Goal: Information Seeking & Learning: Learn about a topic

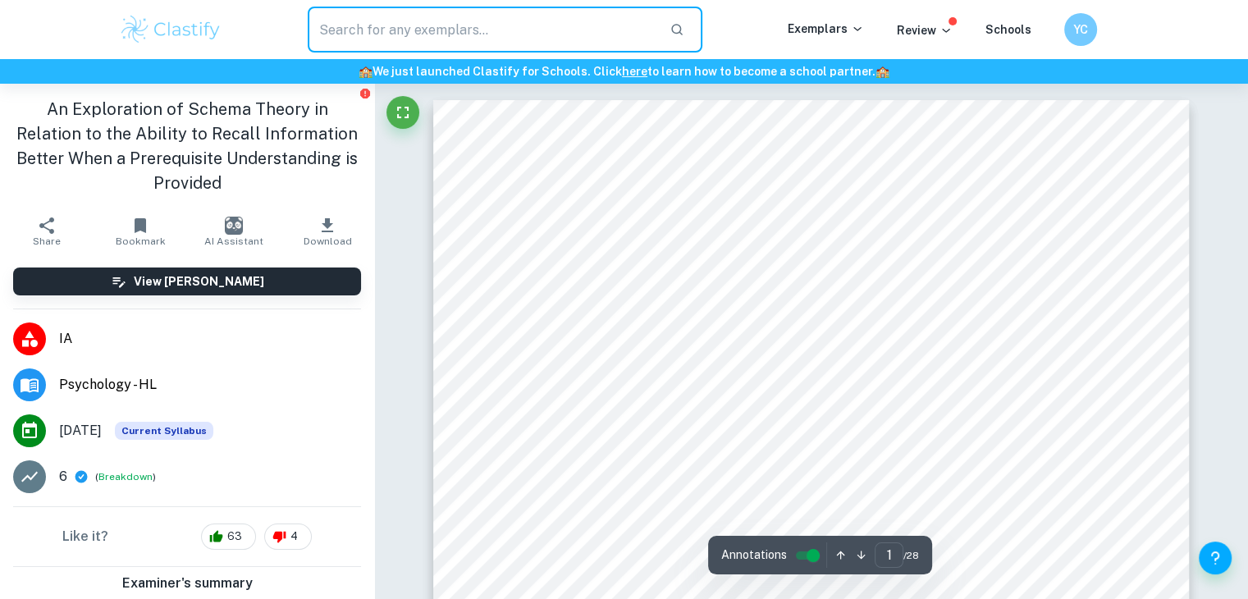
click at [431, 38] on input "text" at bounding box center [483, 30] width 350 height 46
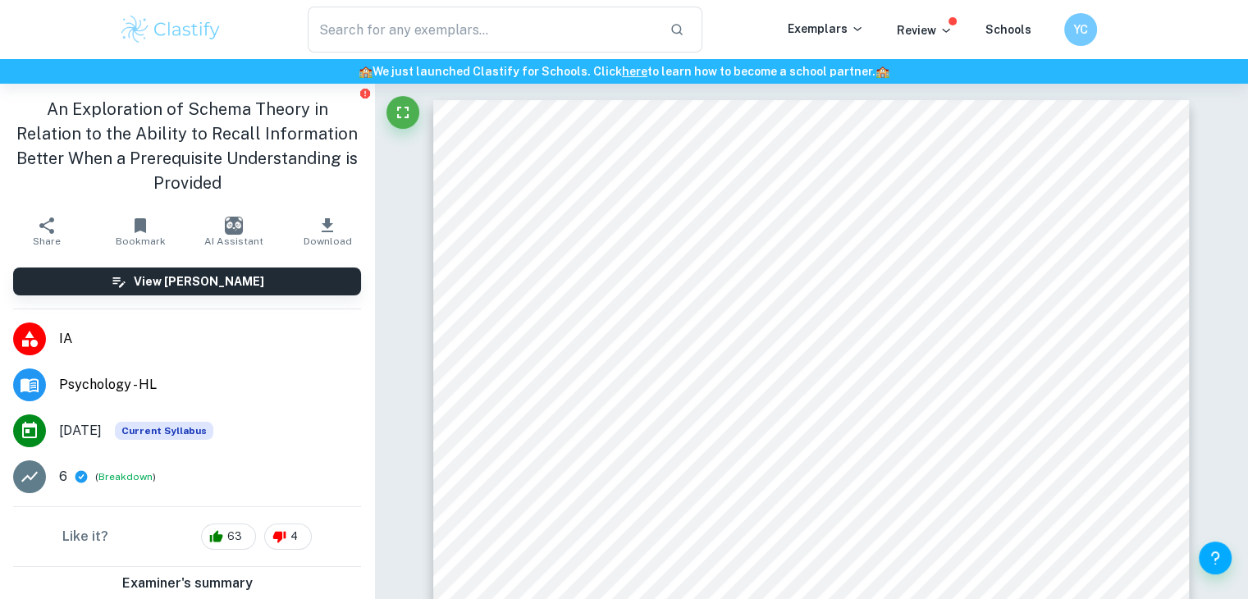
click at [185, 39] on img at bounding box center [171, 29] width 104 height 33
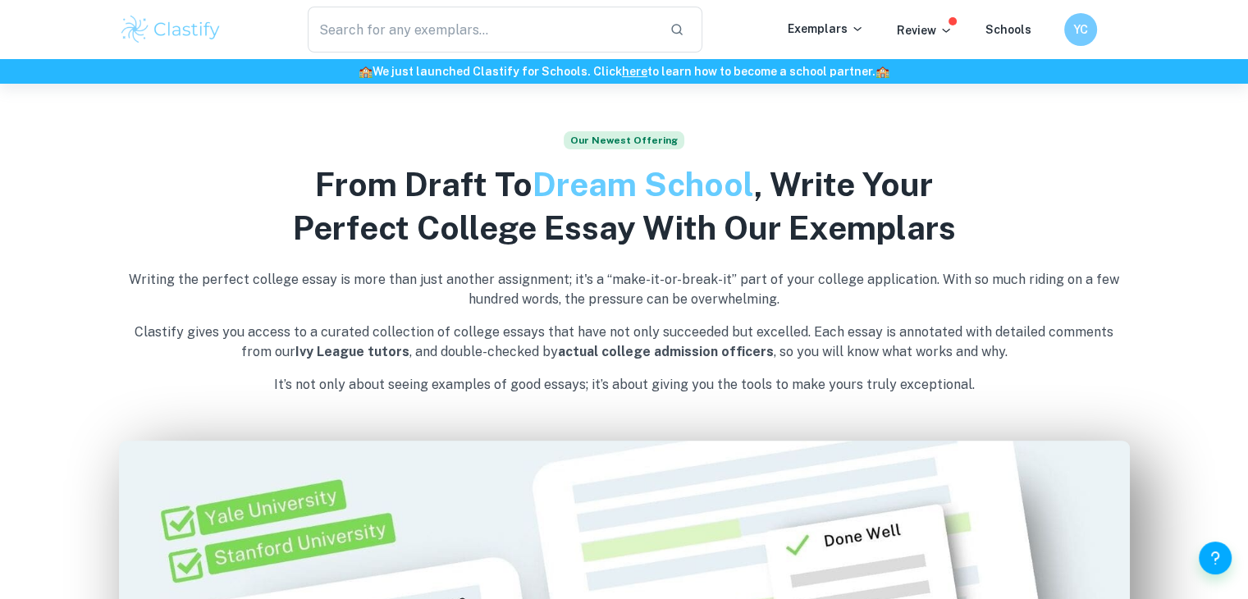
scroll to position [573, 0]
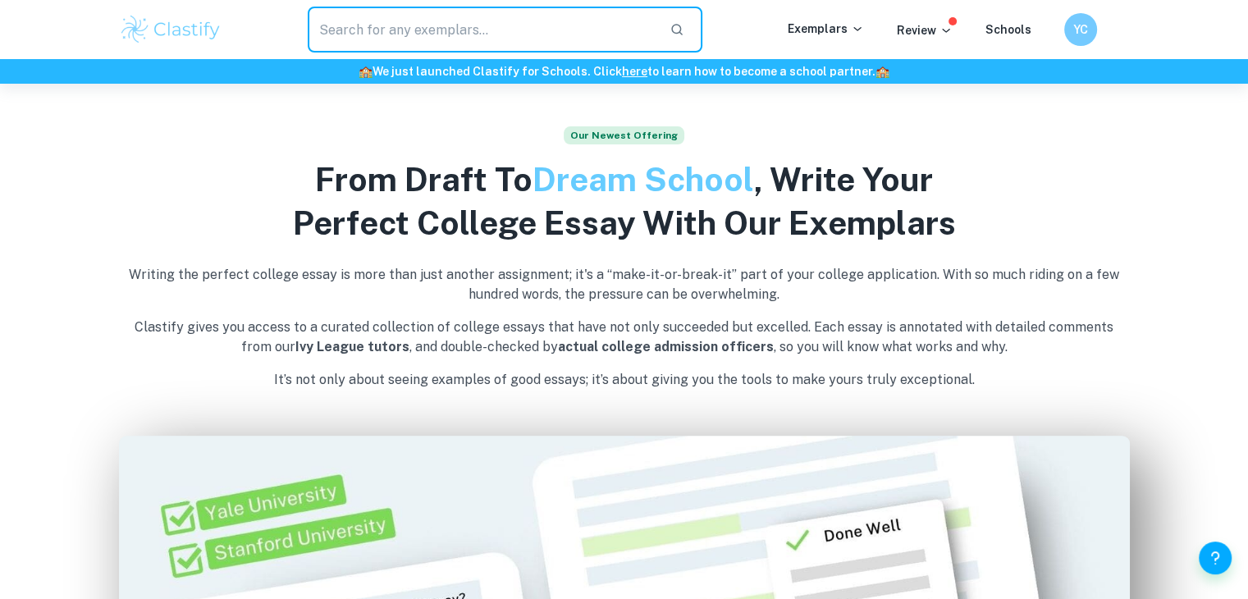
click at [515, 21] on input "text" at bounding box center [483, 30] width 350 height 46
type input "psychology"
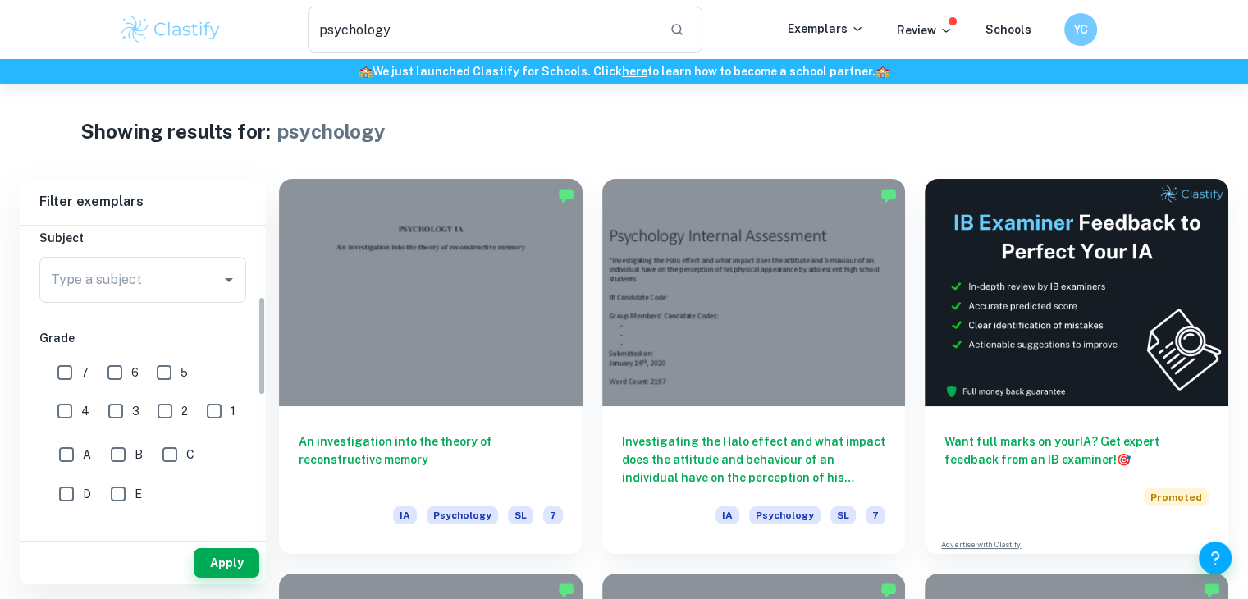
scroll to position [252, 0]
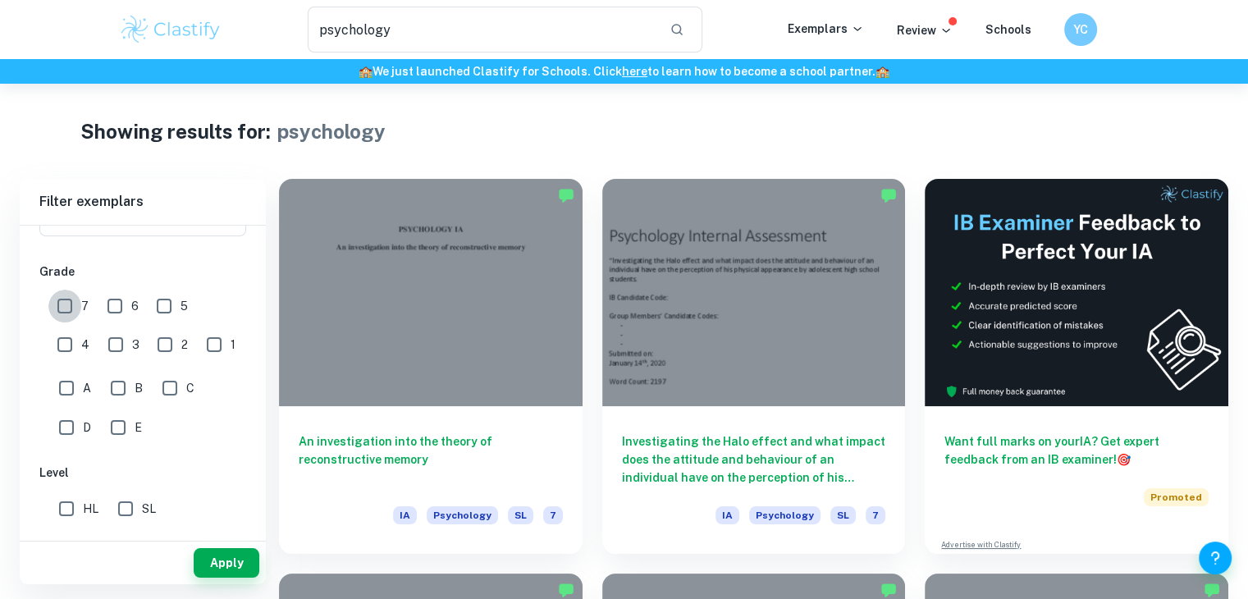
click at [62, 308] on input "7" at bounding box center [64, 306] width 33 height 33
checkbox input "true"
click at [242, 572] on button "Apply" at bounding box center [227, 563] width 66 height 30
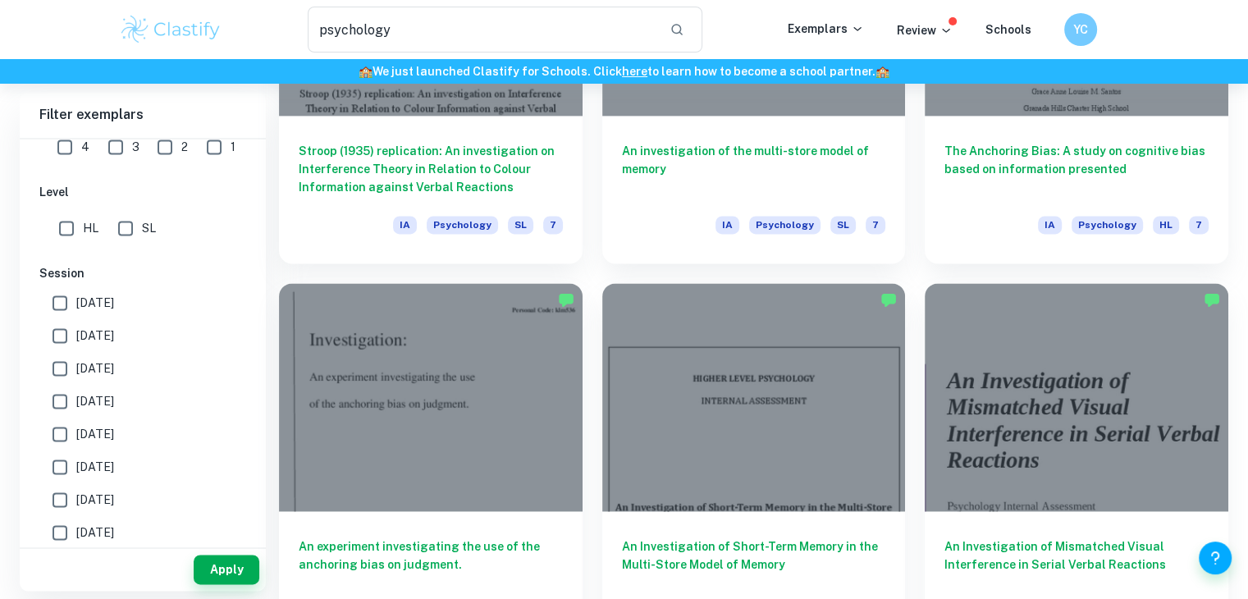
scroll to position [2389, 0]
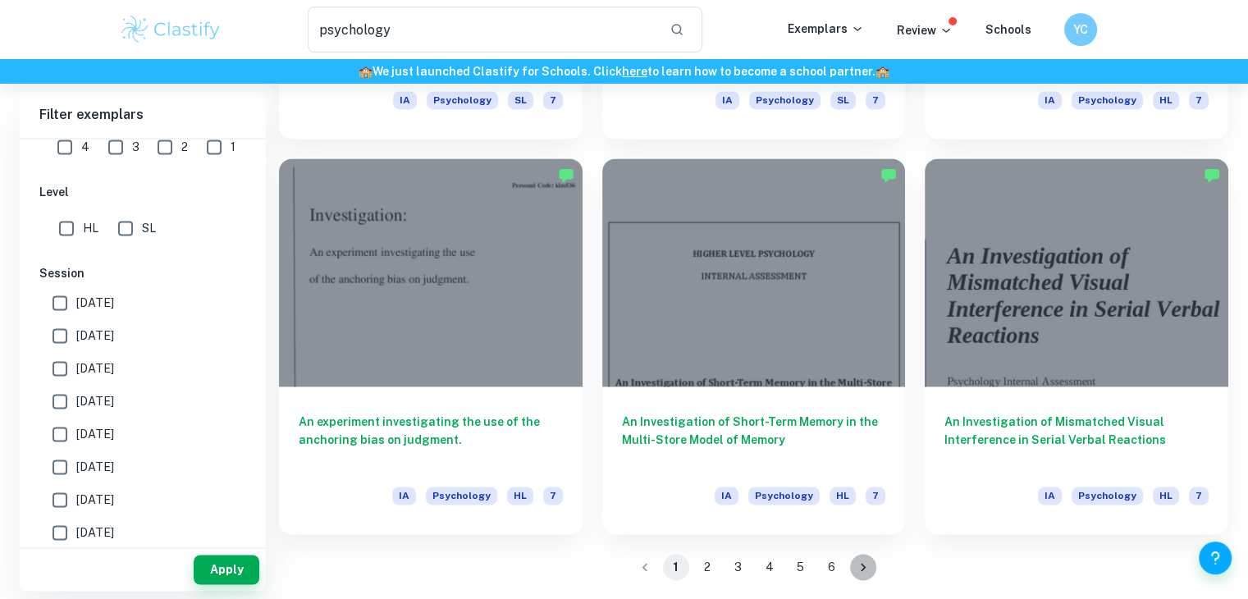
click at [862, 563] on icon "Go to next page" at bounding box center [863, 567] width 5 height 8
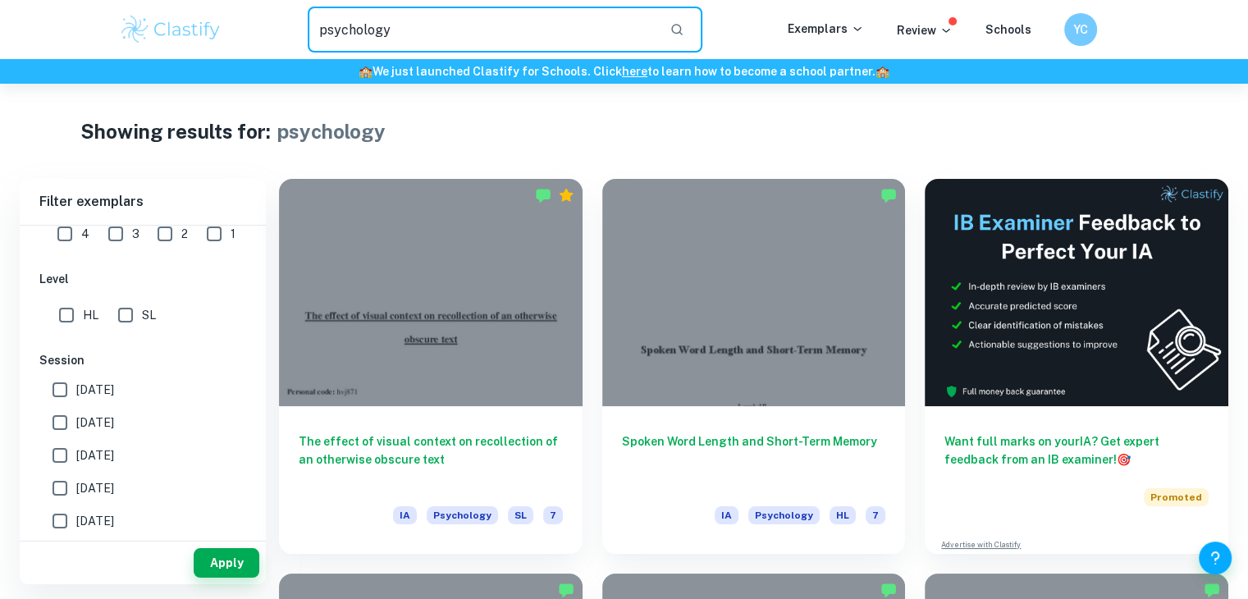
click at [524, 30] on input "psychology" at bounding box center [483, 30] width 350 height 46
type input "p"
type input "schema"
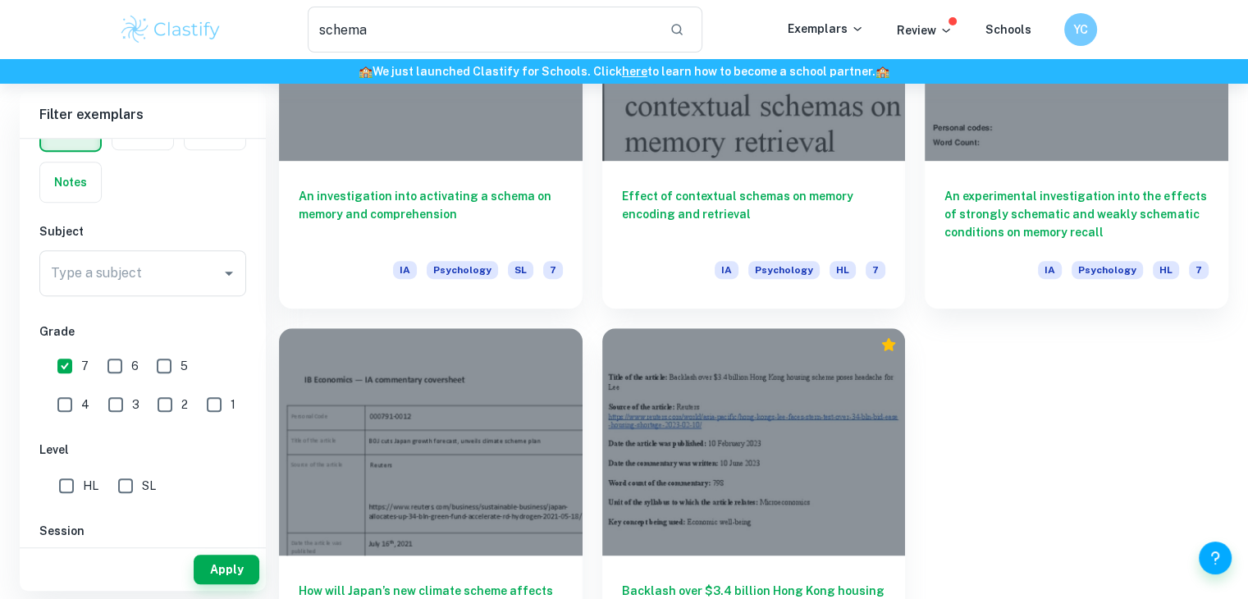
scroll to position [1035, 0]
click at [450, 340] on div at bounding box center [431, 442] width 304 height 227
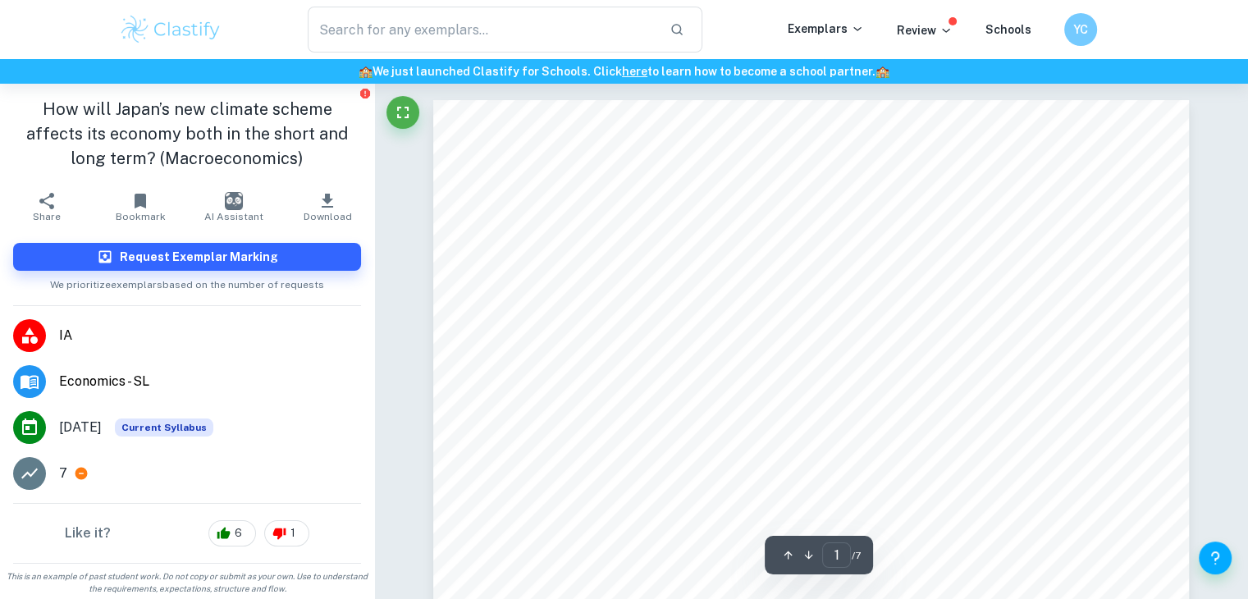
type input "schema"
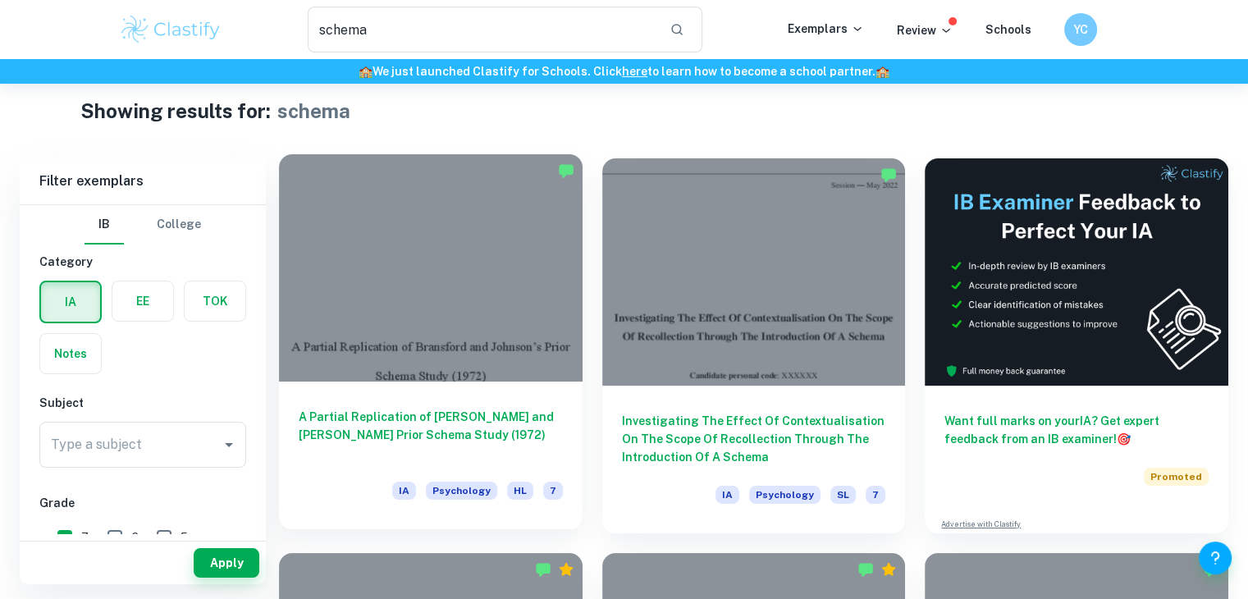
scroll to position [20, 0]
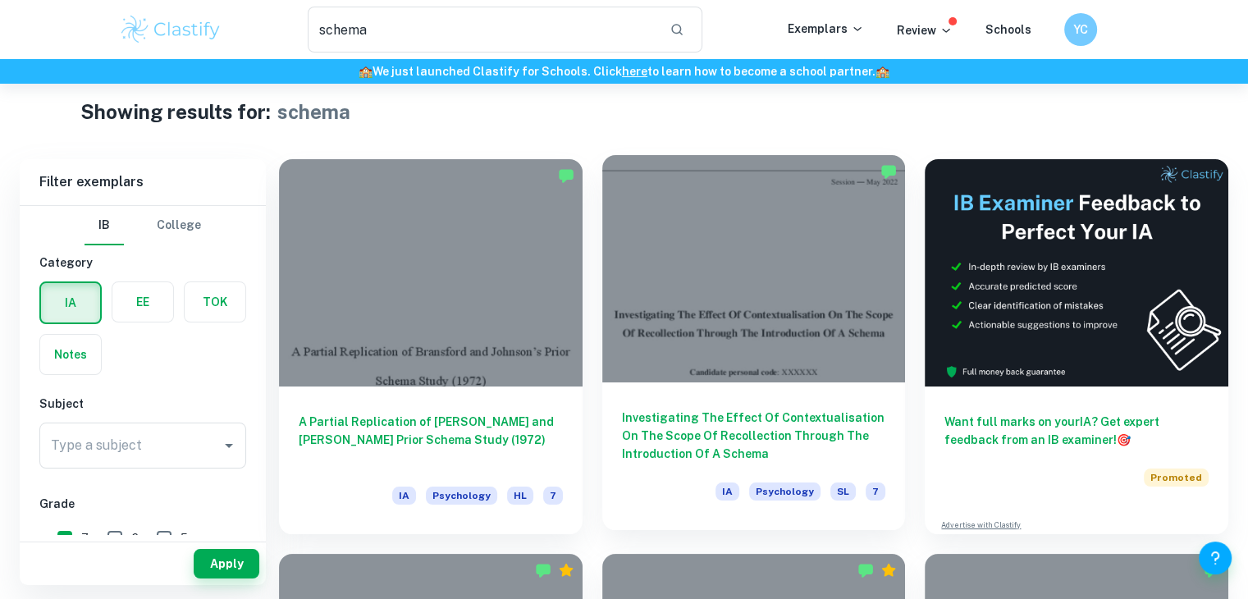
click at [646, 390] on div "Investigating The Effect Of Contextualisation On The Scope Of Recollection Thro…" at bounding box center [754, 456] width 304 height 148
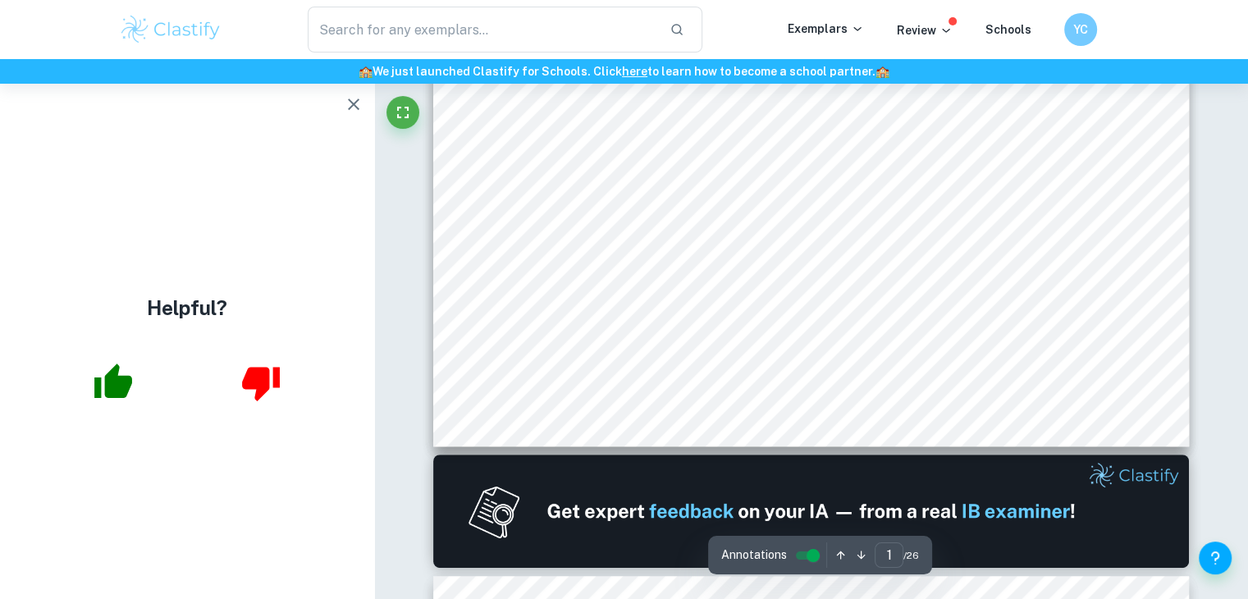
scroll to position [725, 0]
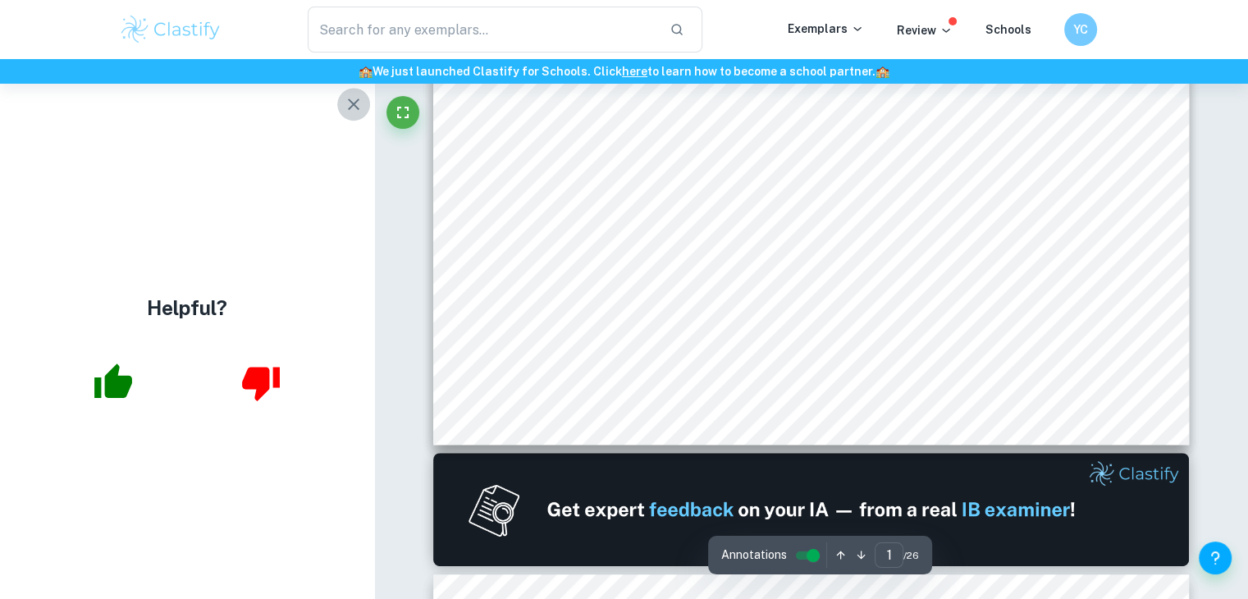
click at [360, 109] on icon "button" at bounding box center [354, 104] width 20 height 20
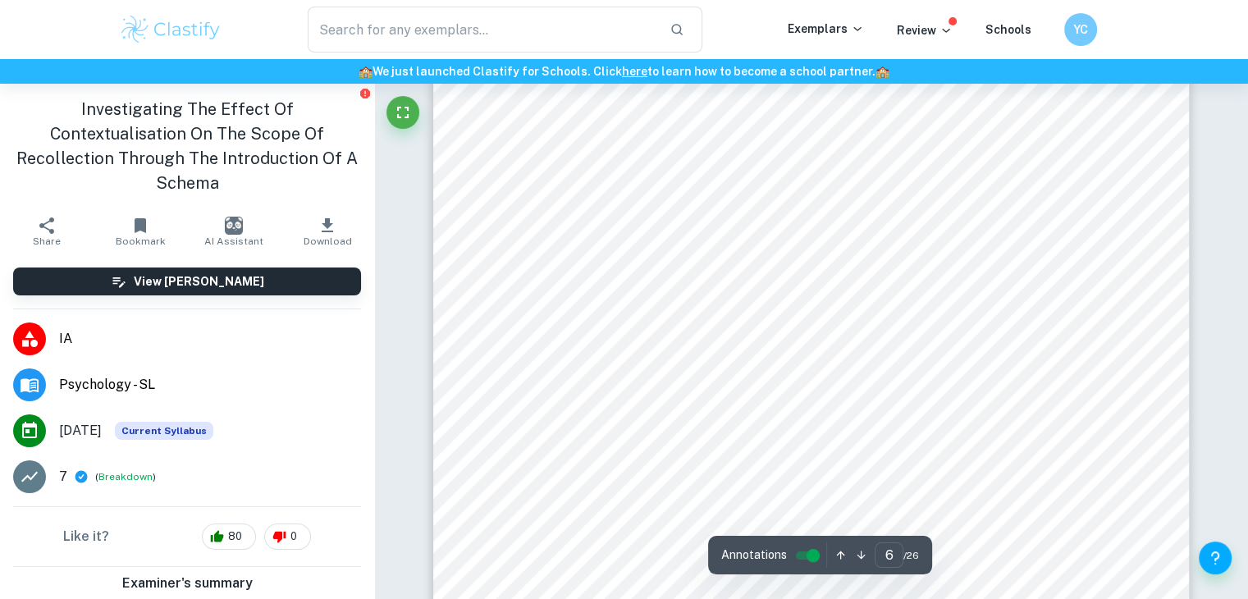
scroll to position [5657, 0]
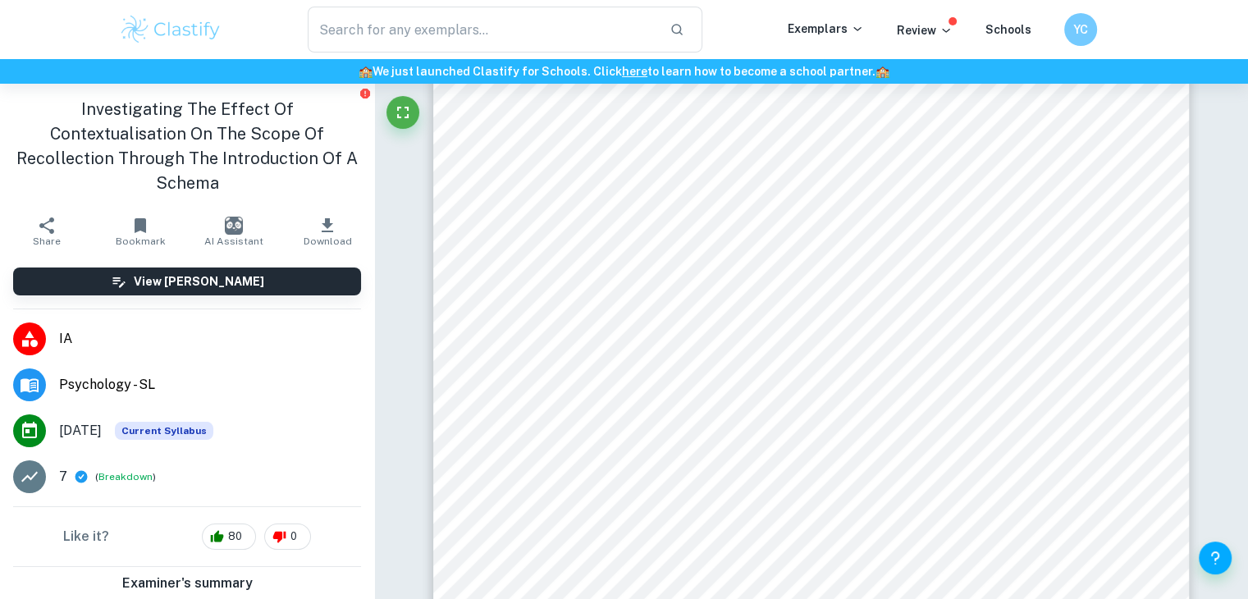
click at [558, 307] on div "Session — [DATE] 6 EXPLORATION Controlled Variables  Identical auditory passag…" at bounding box center [811, 490] width 756 height 1070
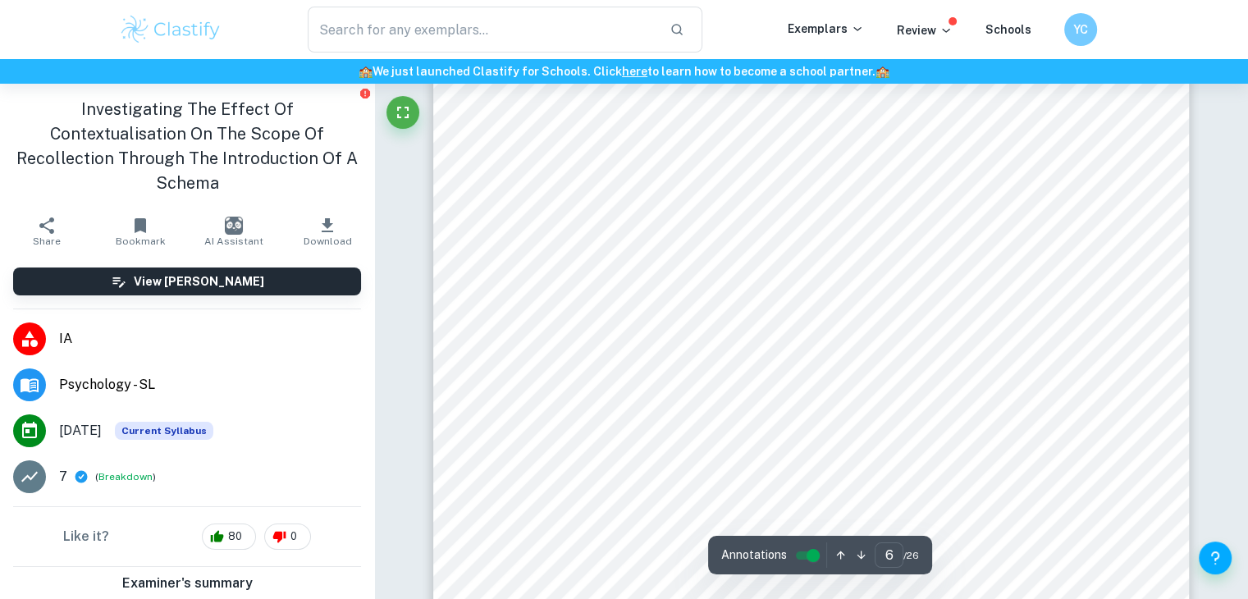
scroll to position [5874, 0]
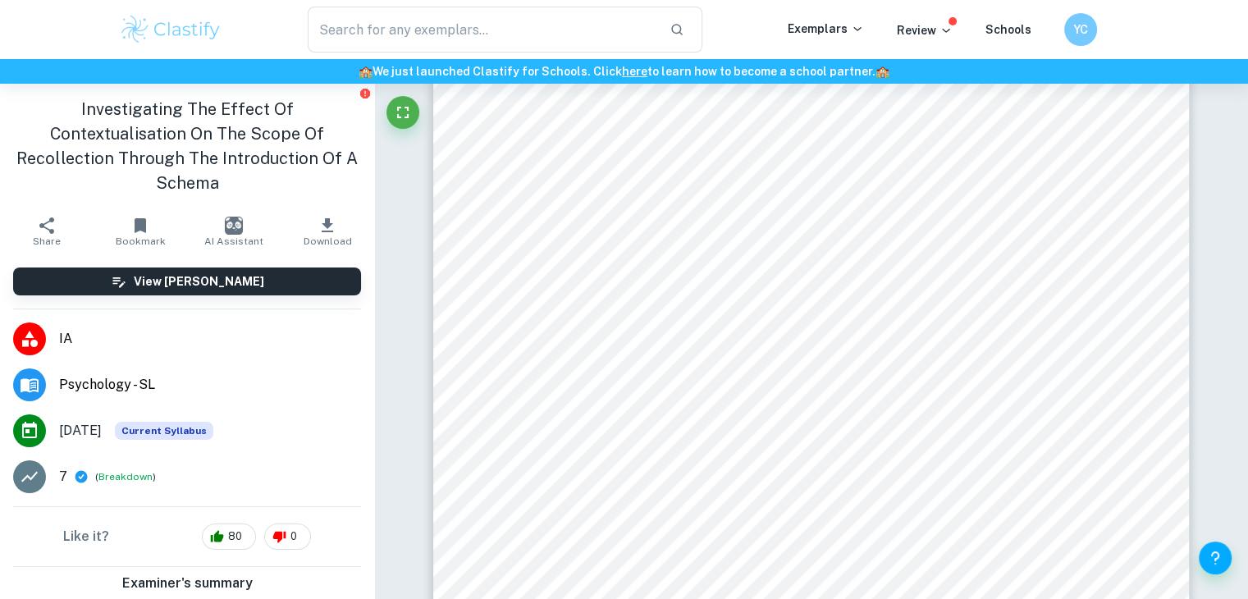
click at [558, 307] on div "Session — [DATE] 6 EXPLORATION Controlled Variables  Identical auditory passag…" at bounding box center [811, 272] width 756 height 1070
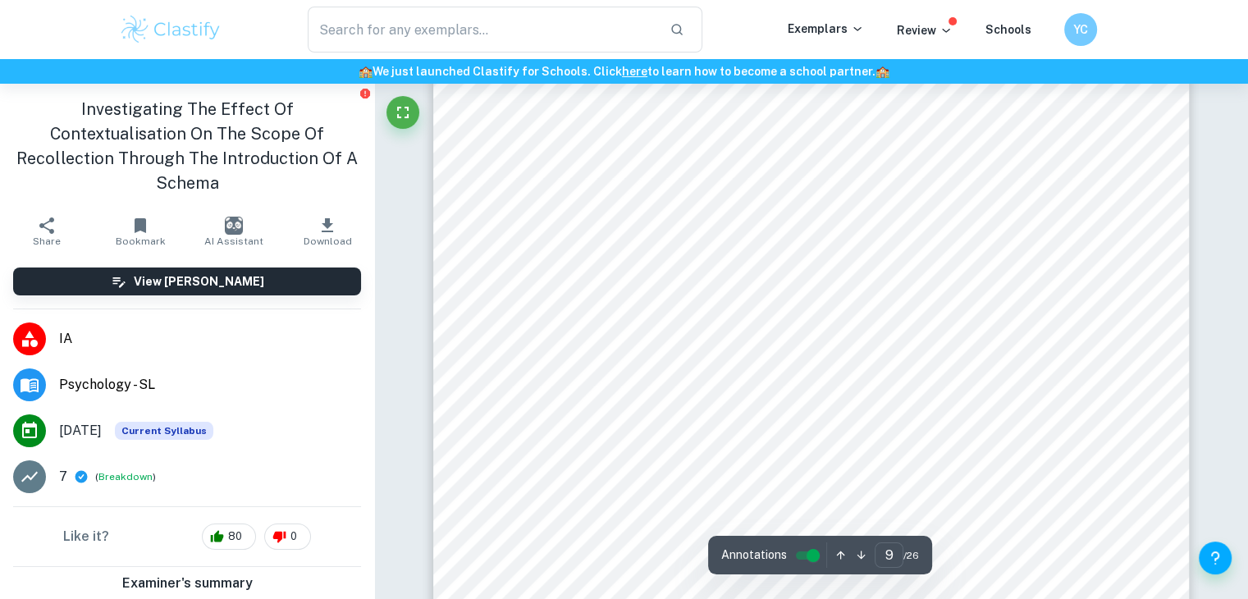
scroll to position [9068, 0]
click at [397, 102] on button "Fullscreen" at bounding box center [402, 112] width 33 height 33
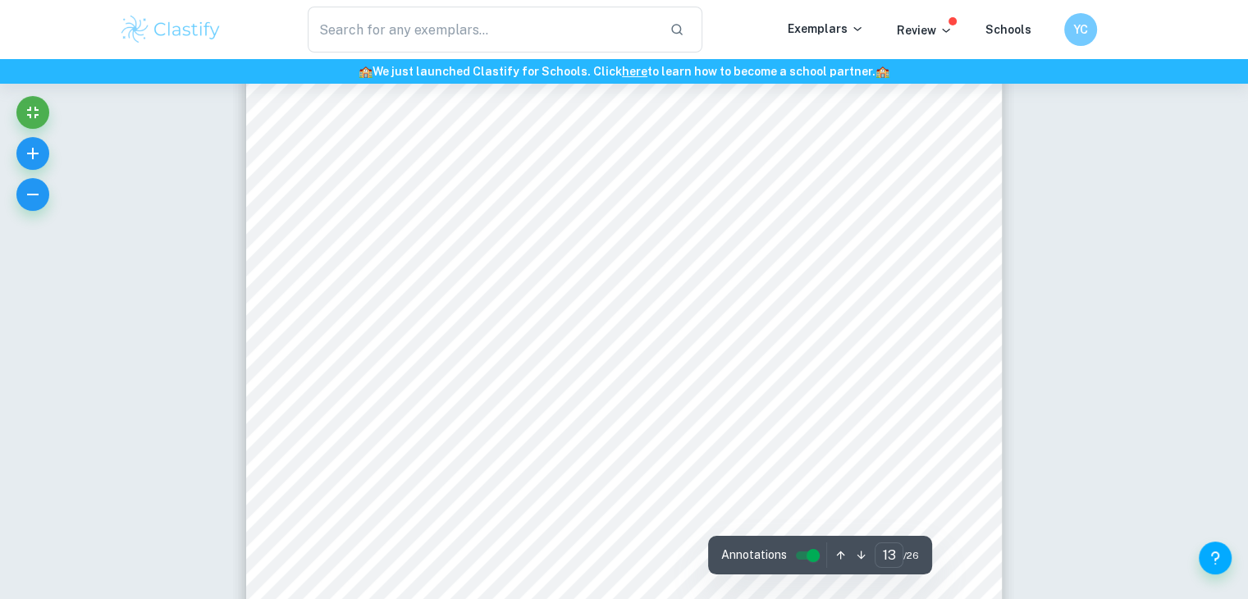
scroll to position [13334, 0]
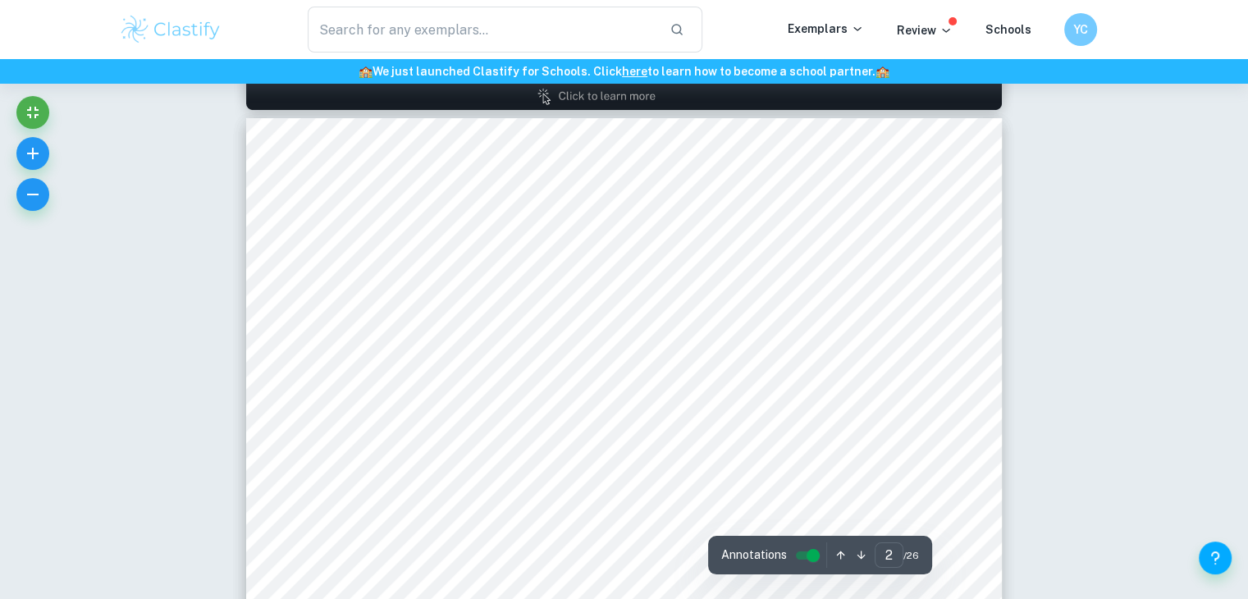
type input "1"
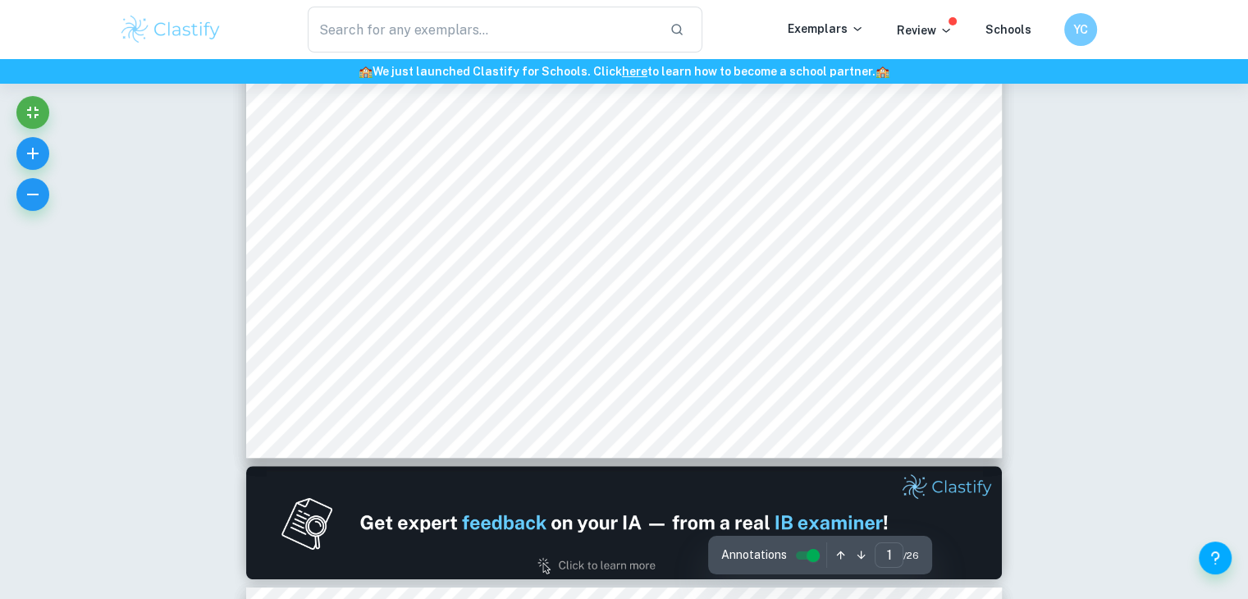
scroll to position [718, 0]
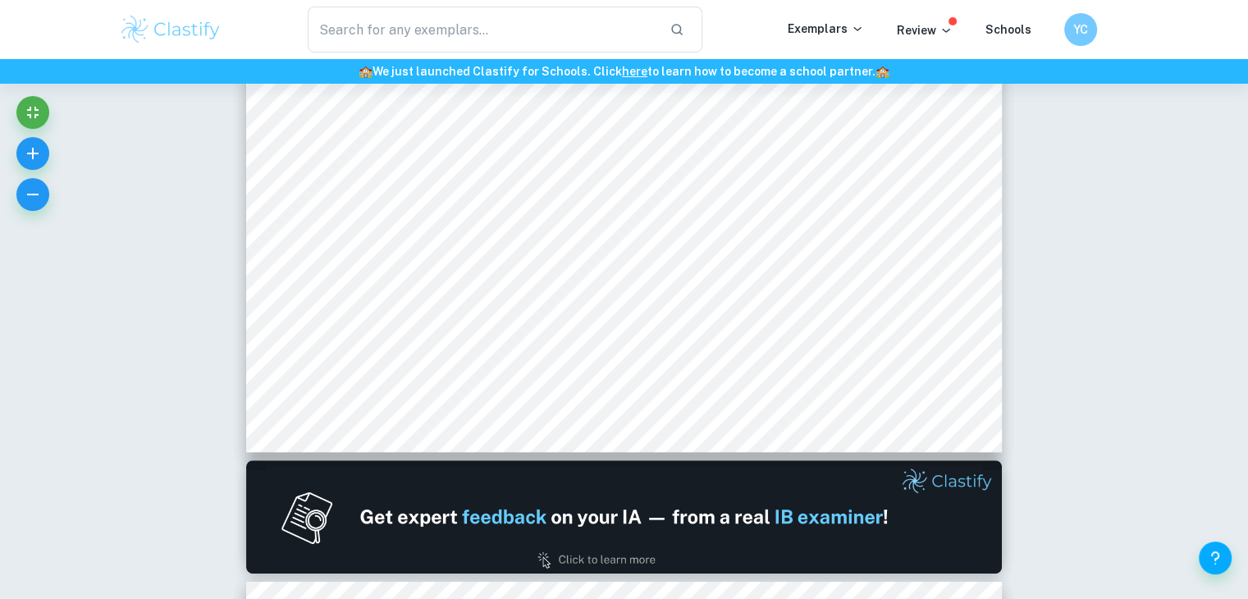
click at [16, 96] on button "Exit fullscreen" at bounding box center [32, 112] width 33 height 33
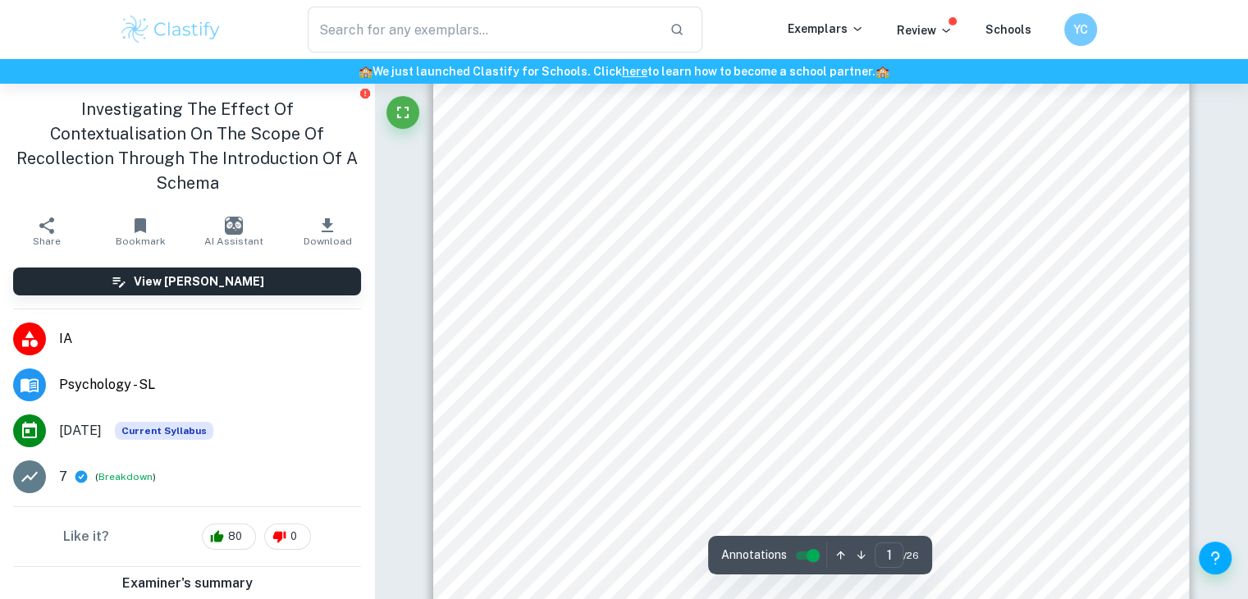
scroll to position [226, 0]
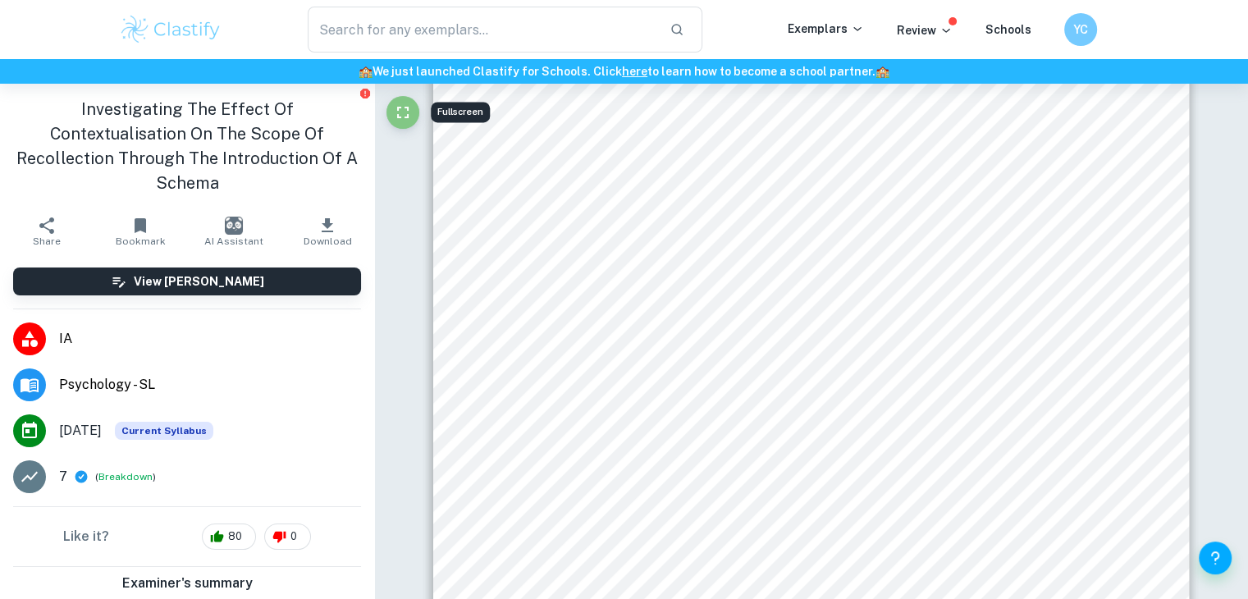
click at [386, 96] on button "Fullscreen" at bounding box center [402, 112] width 33 height 33
